Goal: Transaction & Acquisition: Obtain resource

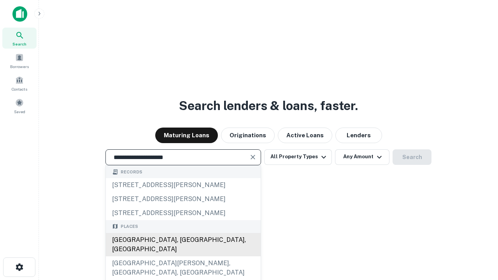
click at [183, 256] on div "Santa Monica, CA, USA" at bounding box center [183, 244] width 155 height 23
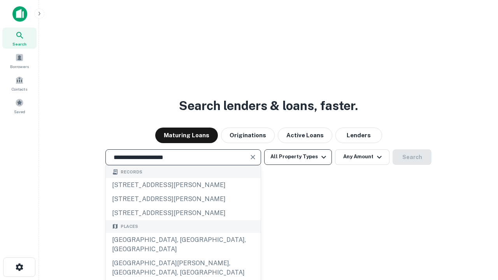
type input "**********"
click at [298, 157] on button "All Property Types" at bounding box center [298, 157] width 68 height 16
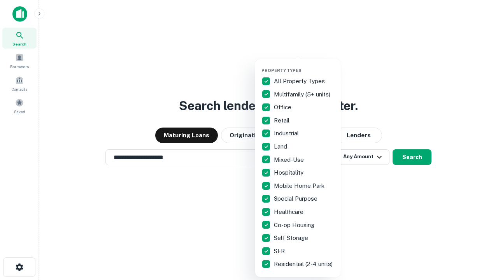
click at [304, 65] on button "button" at bounding box center [304, 65] width 86 height 0
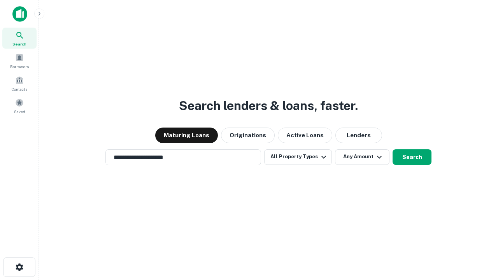
scroll to position [12, 0]
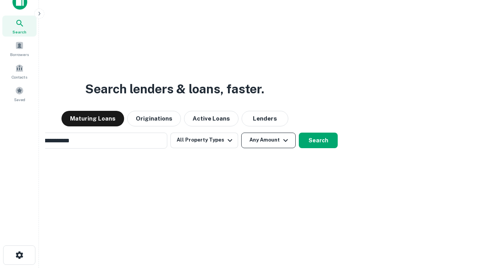
click at [241, 133] on button "Any Amount" at bounding box center [268, 141] width 54 height 16
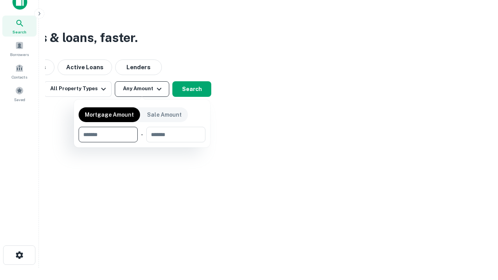
scroll to position [12, 0]
type input "*******"
click at [142, 142] on button "button" at bounding box center [142, 142] width 127 height 0
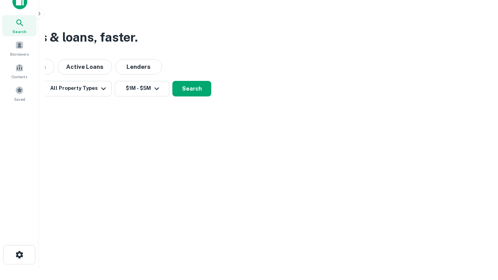
scroll to position [12, 0]
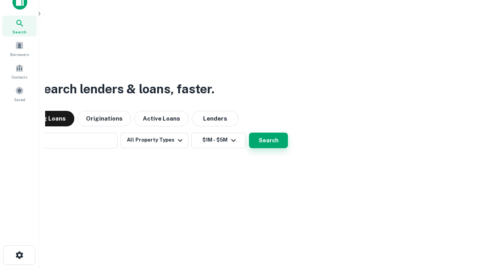
click at [249, 133] on button "Search" at bounding box center [268, 141] width 39 height 16
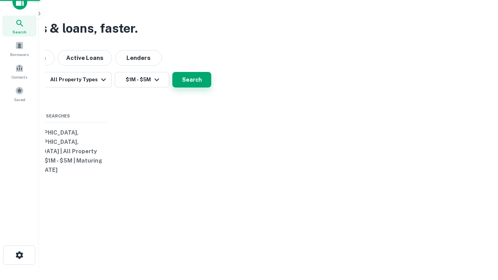
scroll to position [12, 0]
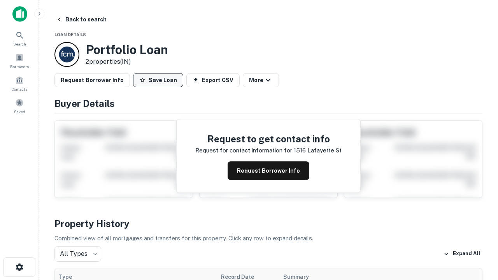
click at [158, 80] on button "Save Loan" at bounding box center [158, 80] width 50 height 14
click at [160, 80] on button "Save Loan" at bounding box center [158, 80] width 50 height 14
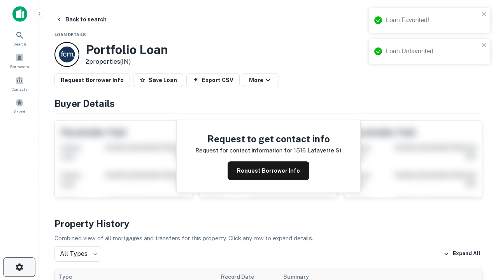
click at [19, 267] on icon "button" at bounding box center [19, 266] width 9 height 9
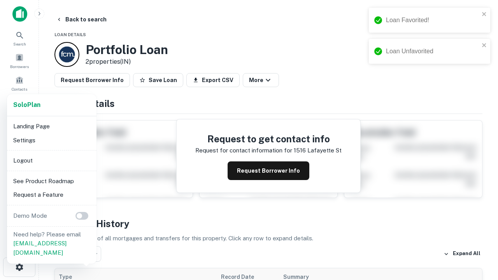
click at [51, 160] on li "Logout" at bounding box center [51, 161] width 83 height 14
